Goal: Information Seeking & Learning: Learn about a topic

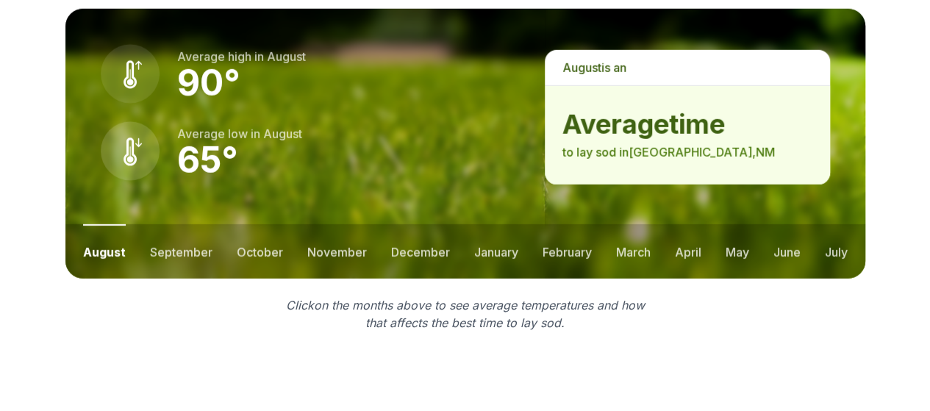
scroll to position [2103, 0]
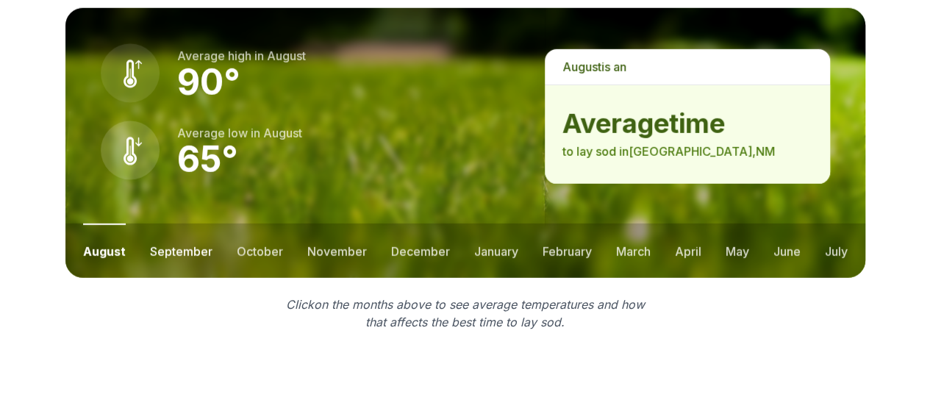
click at [188, 224] on button "september" at bounding box center [181, 251] width 63 height 54
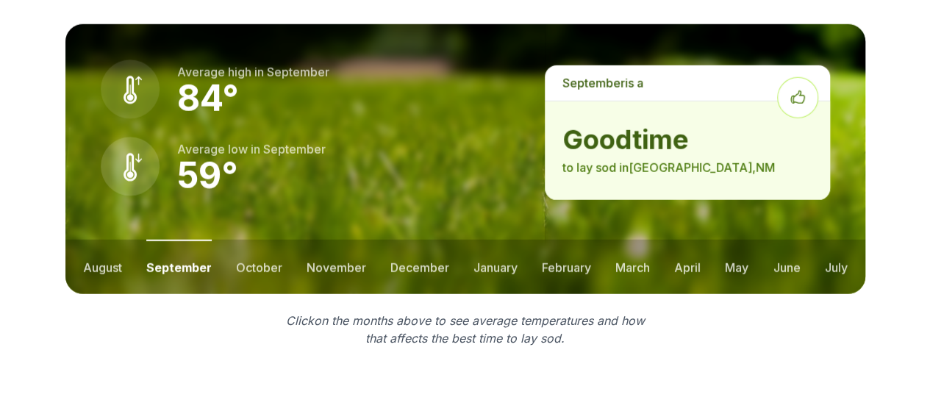
scroll to position [2064, 0]
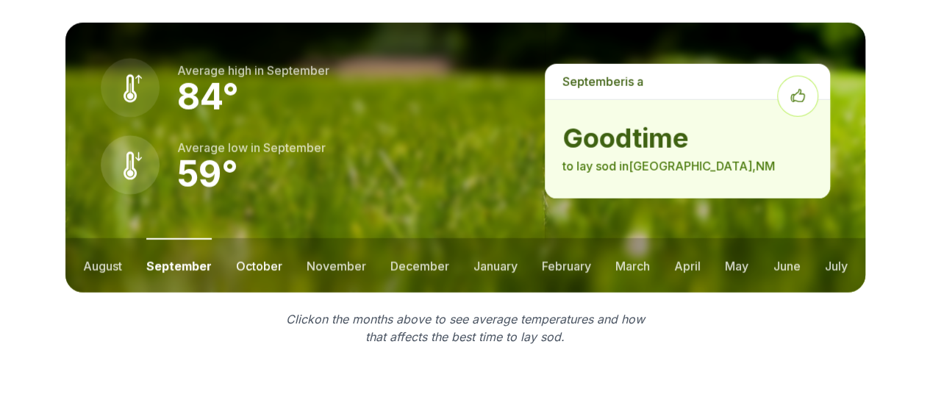
click at [246, 238] on button "october" at bounding box center [259, 265] width 46 height 54
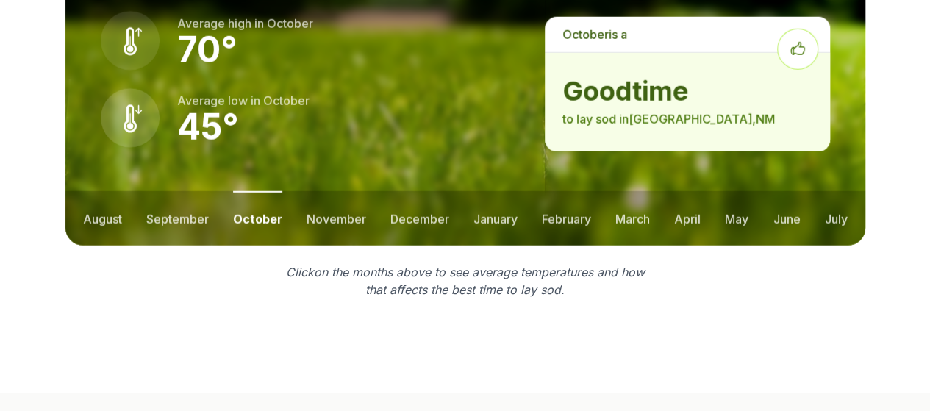
scroll to position [2125, 0]
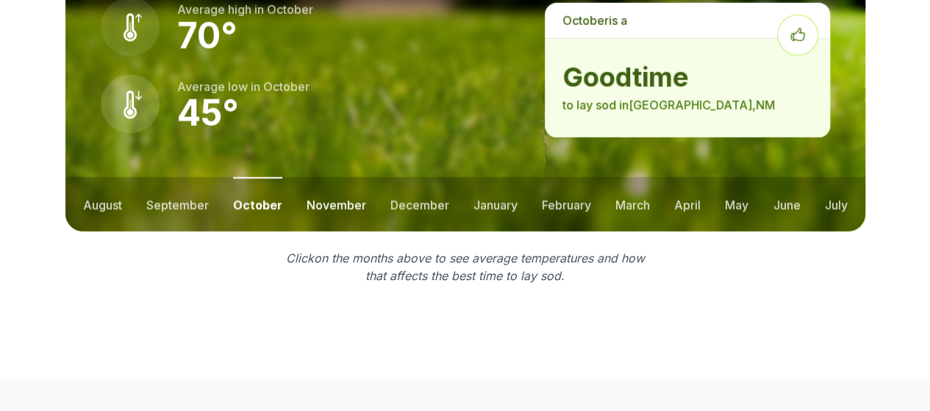
click at [345, 177] on button "november" at bounding box center [337, 204] width 60 height 54
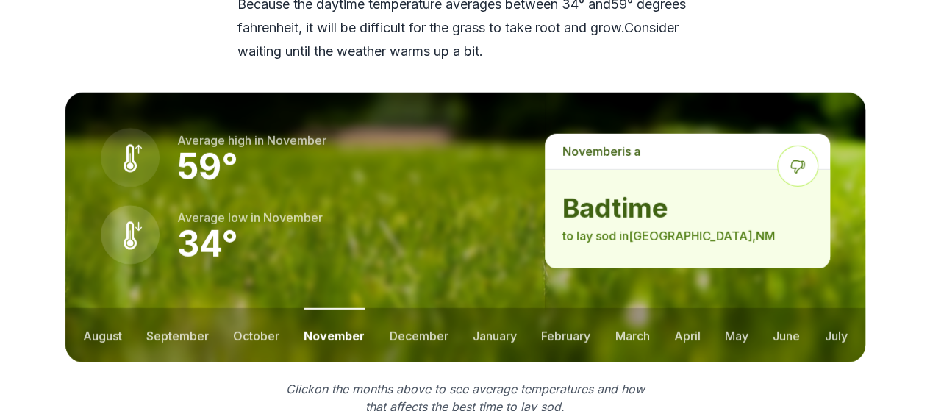
scroll to position [1998, 0]
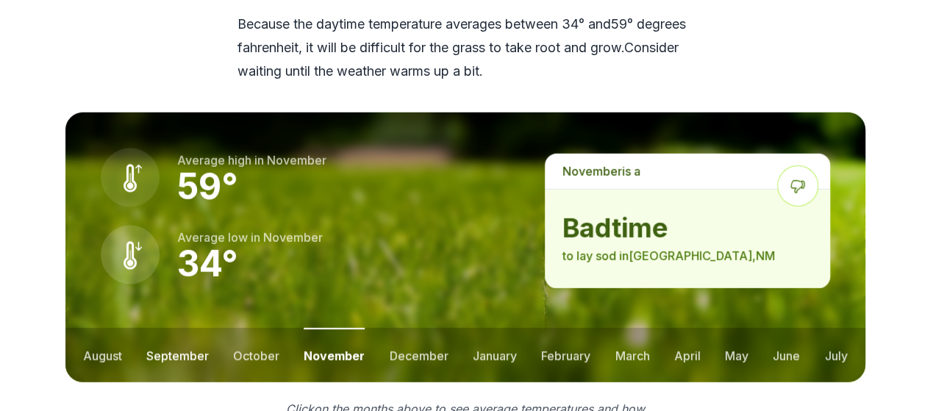
click at [184, 328] on button "september" at bounding box center [177, 355] width 63 height 54
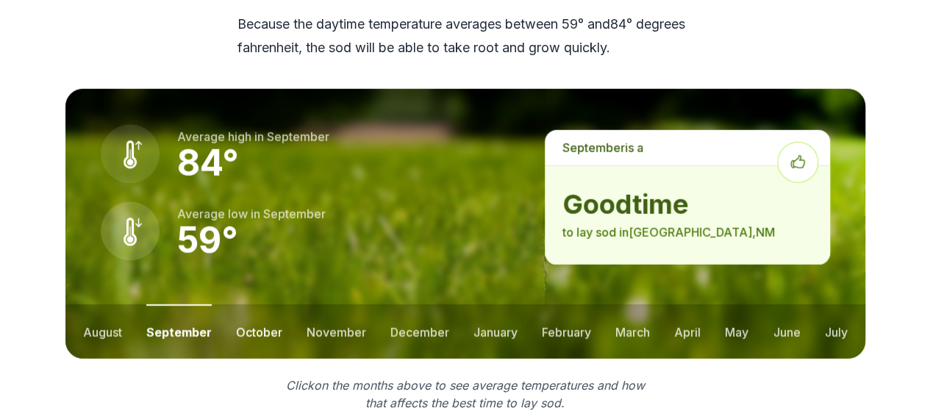
click at [266, 304] on button "october" at bounding box center [259, 331] width 46 height 54
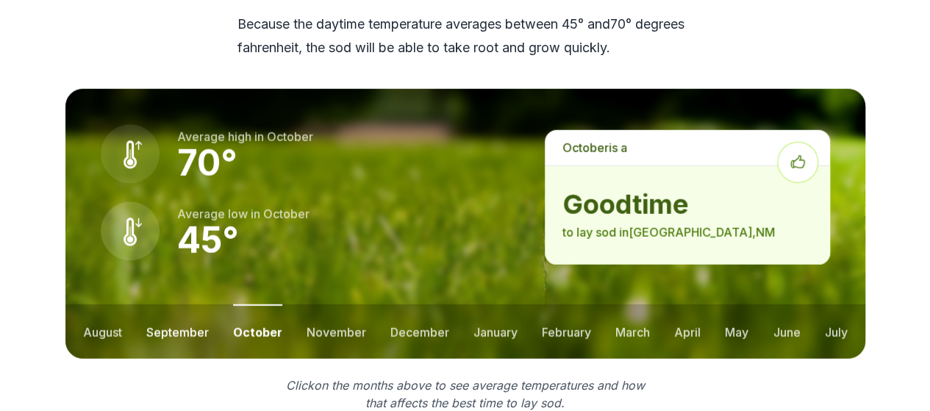
click at [183, 304] on button "september" at bounding box center [177, 331] width 63 height 54
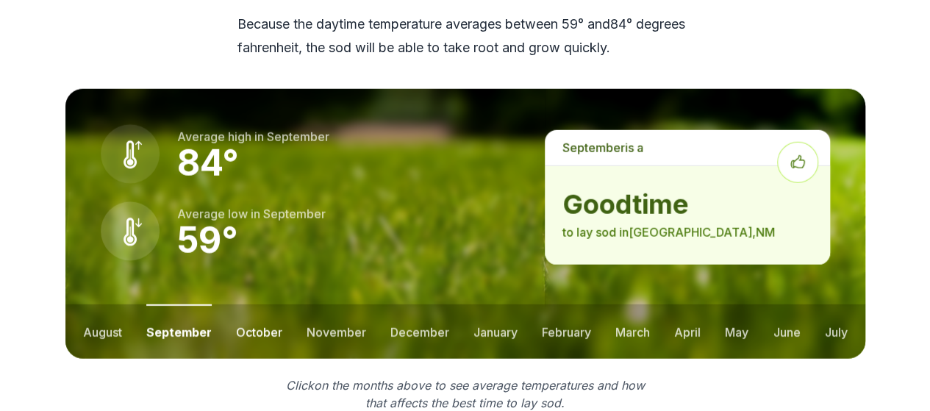
click at [269, 304] on button "october" at bounding box center [259, 331] width 46 height 54
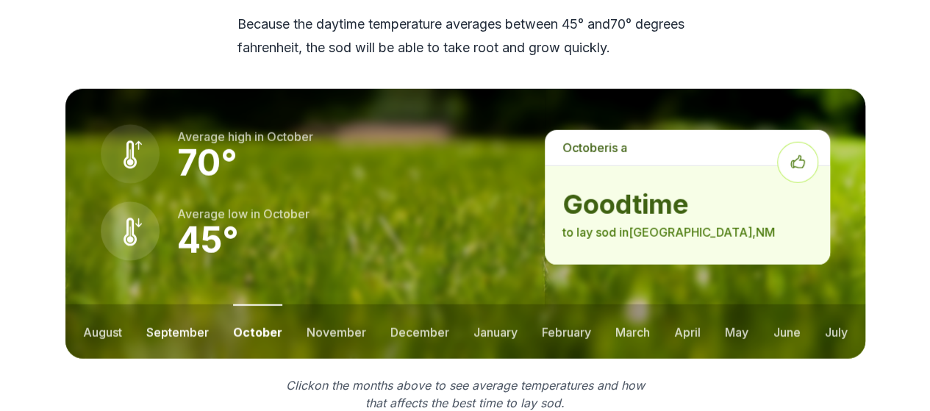
click at [190, 304] on button "september" at bounding box center [177, 331] width 63 height 54
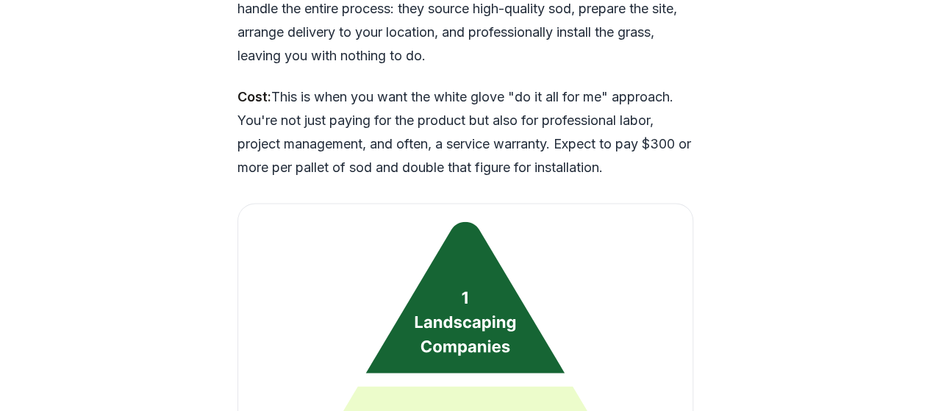
scroll to position [3667, 0]
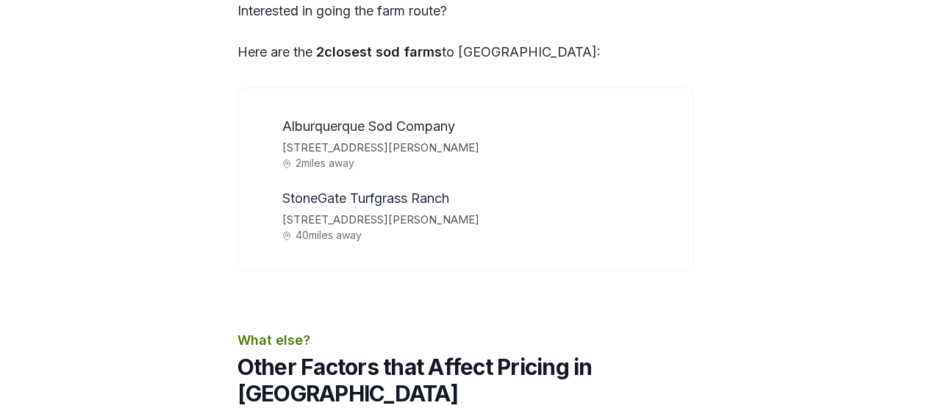
scroll to position [4733, 0]
